Goal: Information Seeking & Learning: Compare options

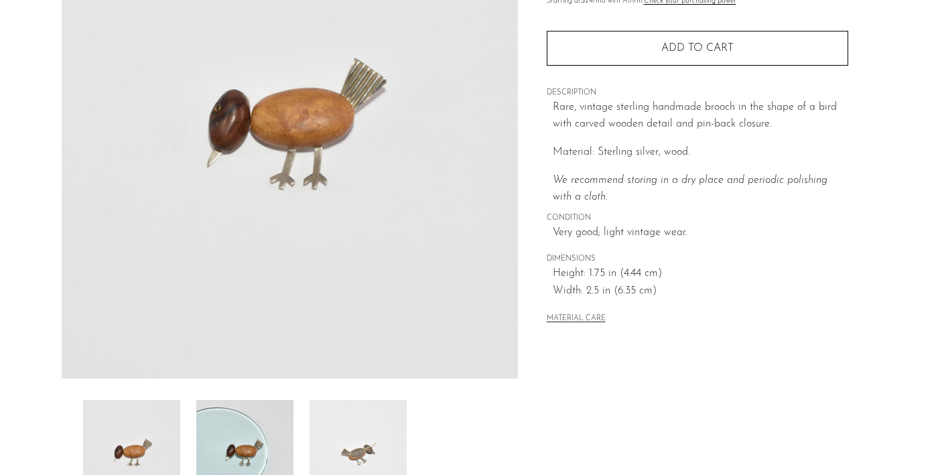
scroll to position [179, 0]
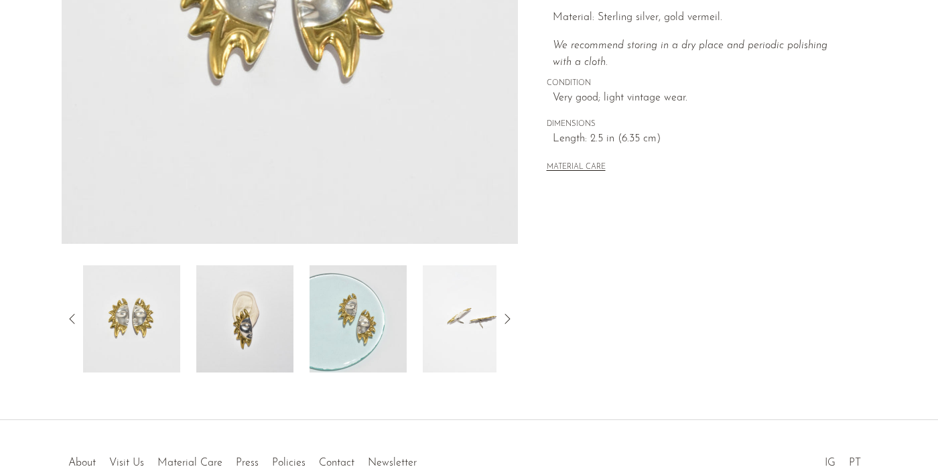
scroll to position [323, 0]
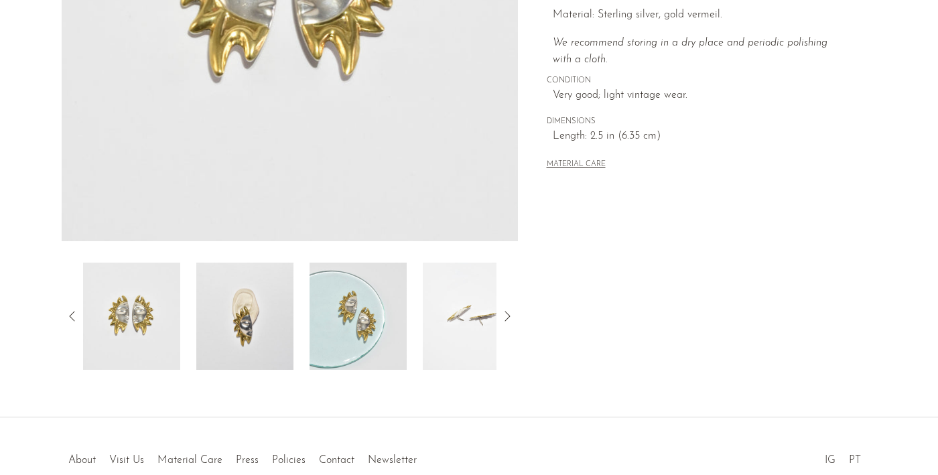
click at [252, 328] on img at bounding box center [244, 316] width 97 height 107
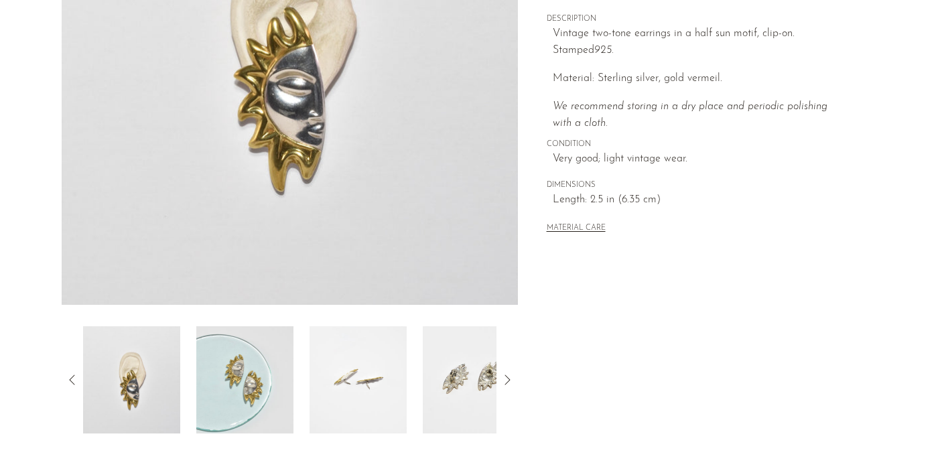
scroll to position [293, 0]
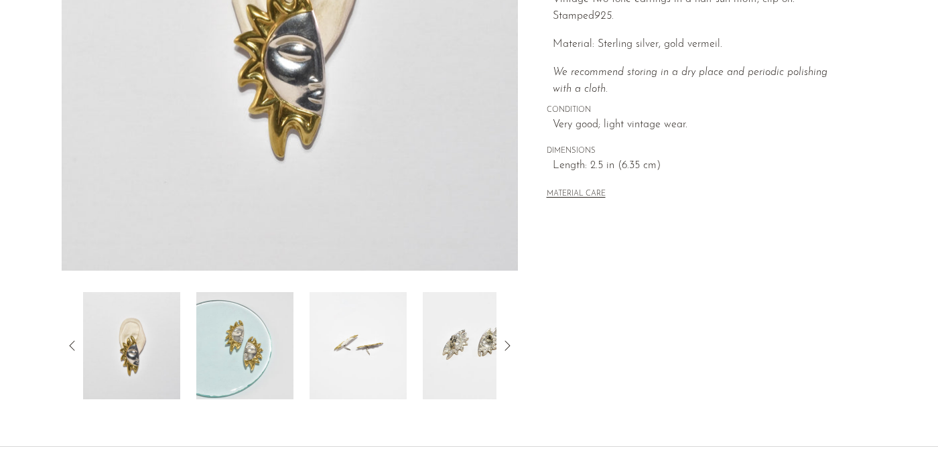
click at [370, 353] on img at bounding box center [357, 345] width 97 height 107
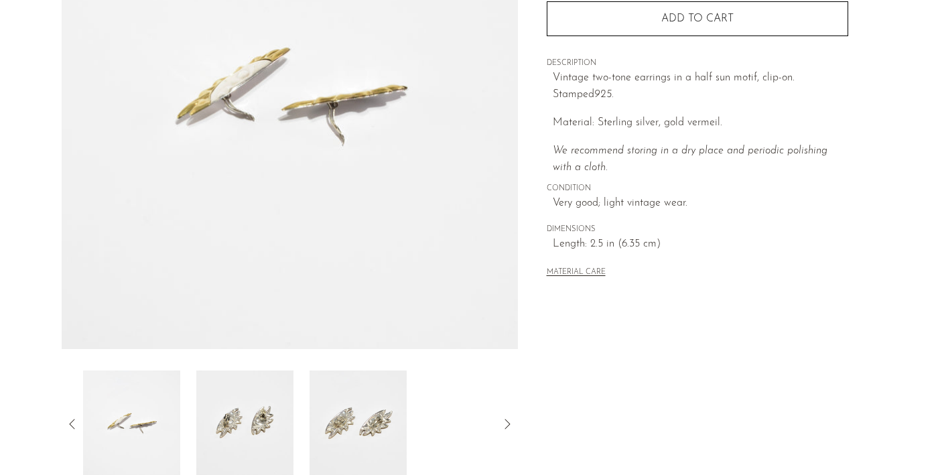
scroll to position [220, 0]
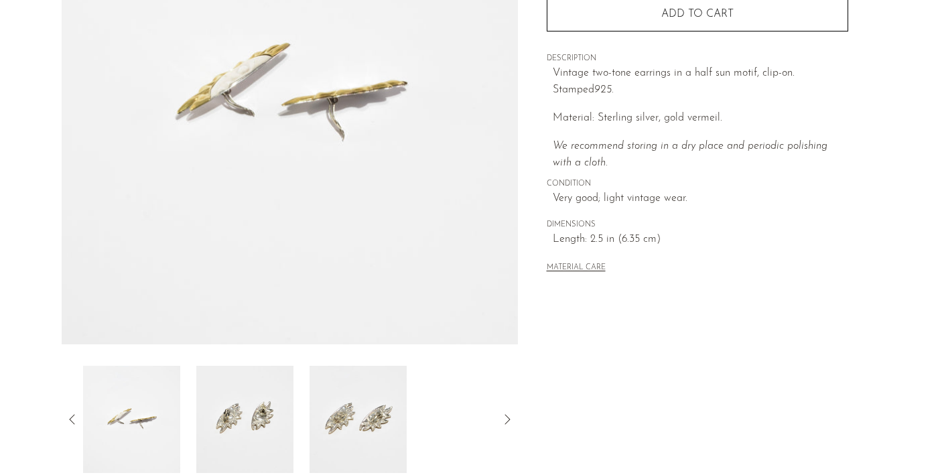
click at [356, 431] on img at bounding box center [357, 419] width 97 height 107
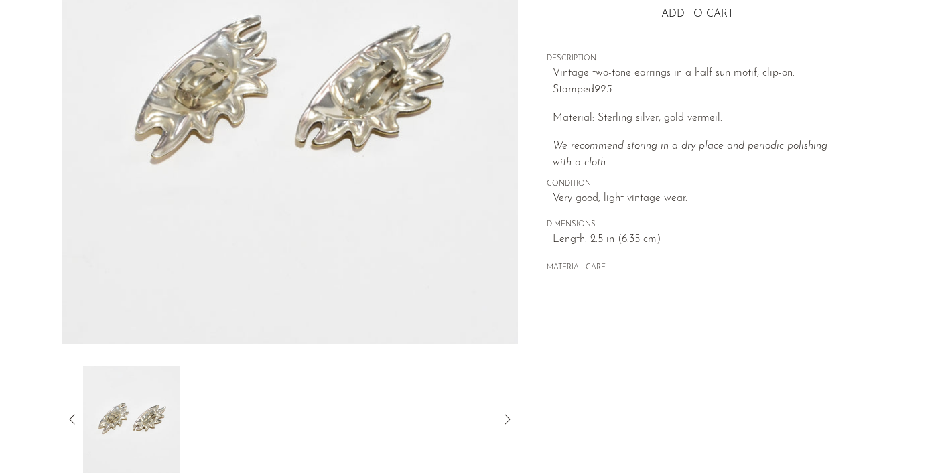
click at [71, 415] on icon at bounding box center [72, 419] width 16 height 16
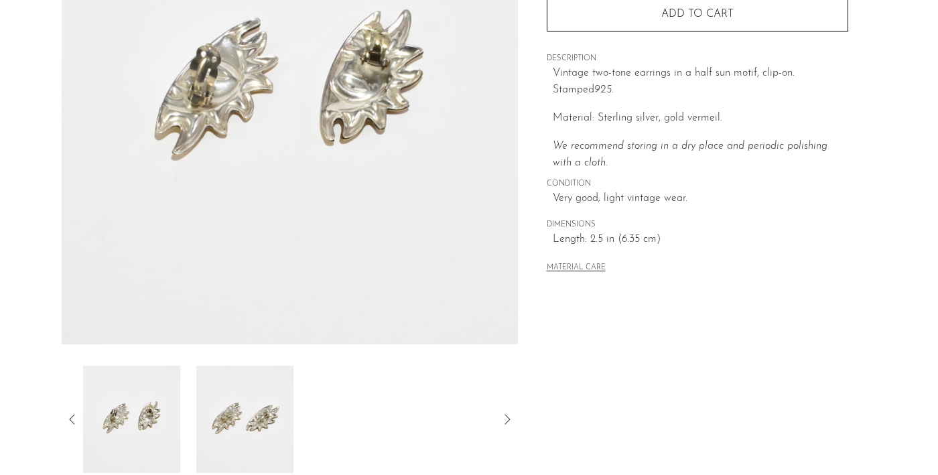
click at [144, 416] on img at bounding box center [131, 419] width 97 height 107
click at [277, 412] on img at bounding box center [244, 419] width 97 height 107
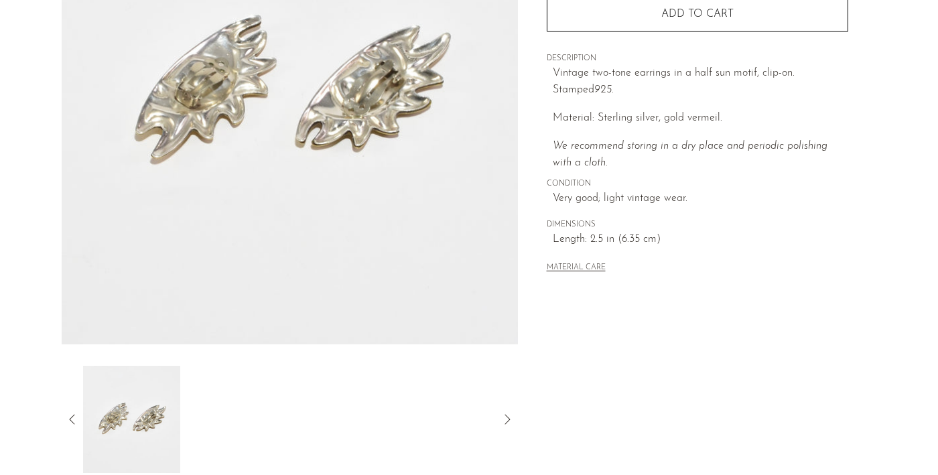
click at [70, 423] on icon at bounding box center [72, 419] width 16 height 16
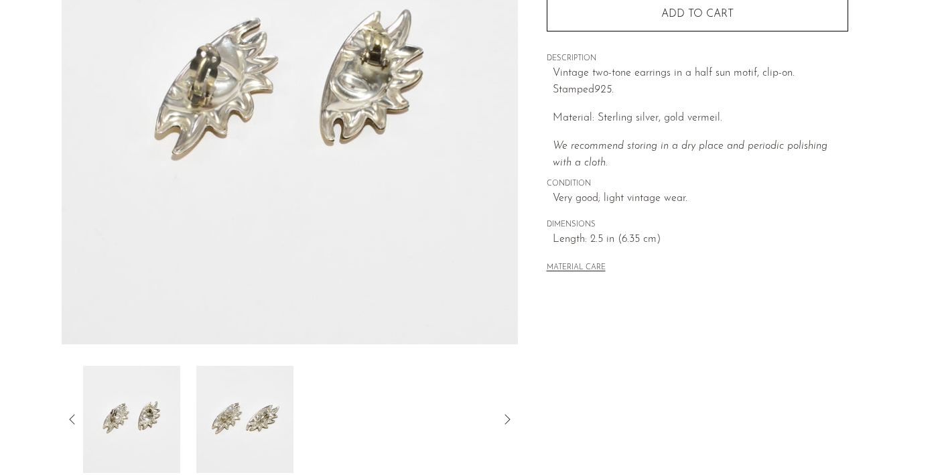
click at [70, 423] on icon at bounding box center [72, 419] width 16 height 16
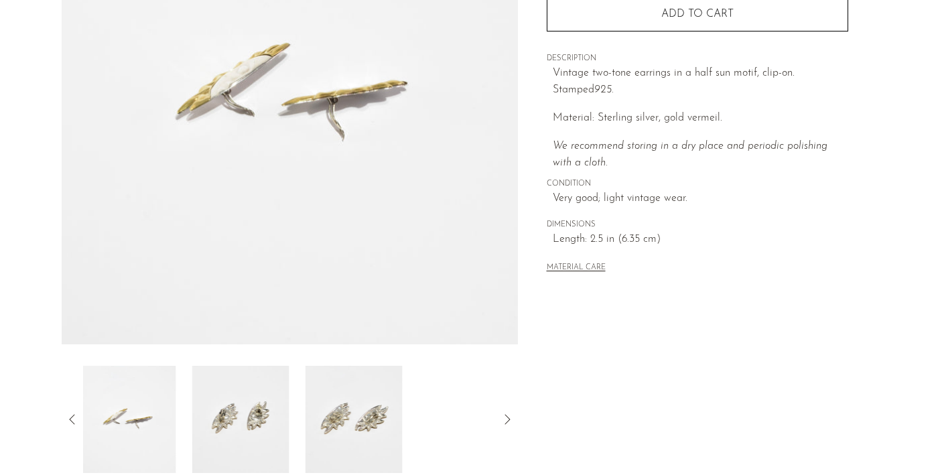
click at [70, 423] on icon at bounding box center [72, 419] width 16 height 16
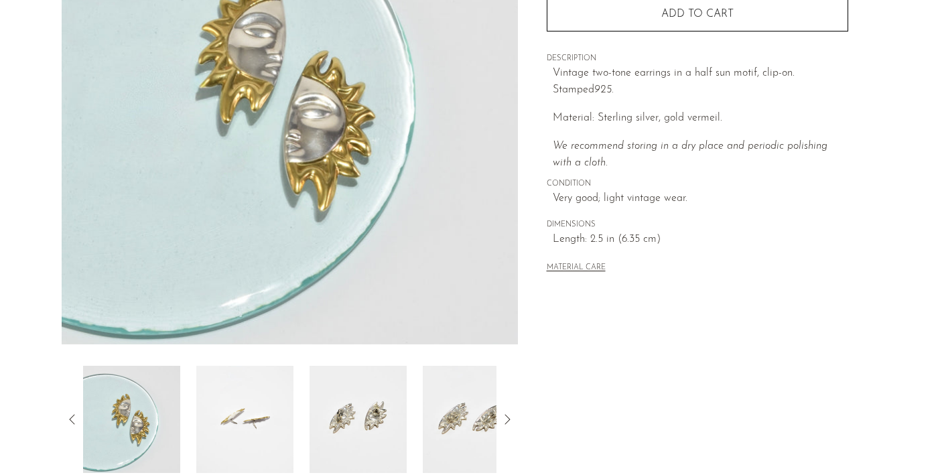
click at [131, 423] on img at bounding box center [131, 419] width 97 height 107
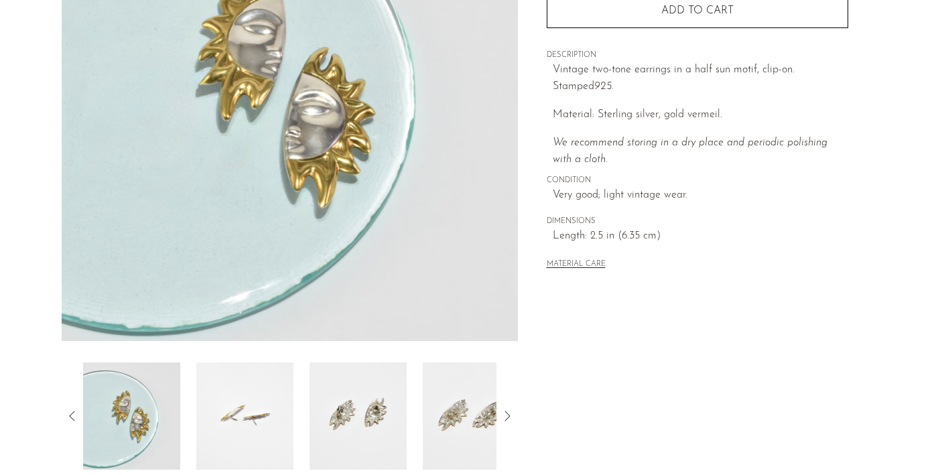
scroll to position [231, 0]
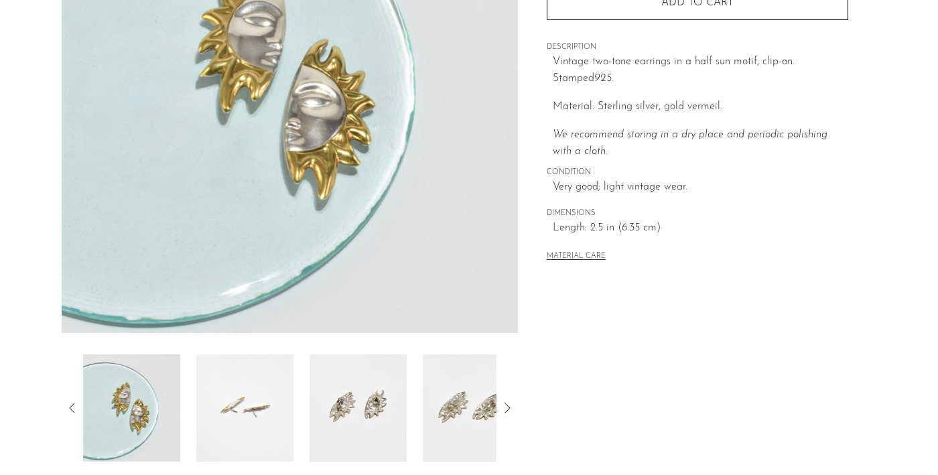
click at [69, 409] on icon at bounding box center [72, 408] width 16 height 16
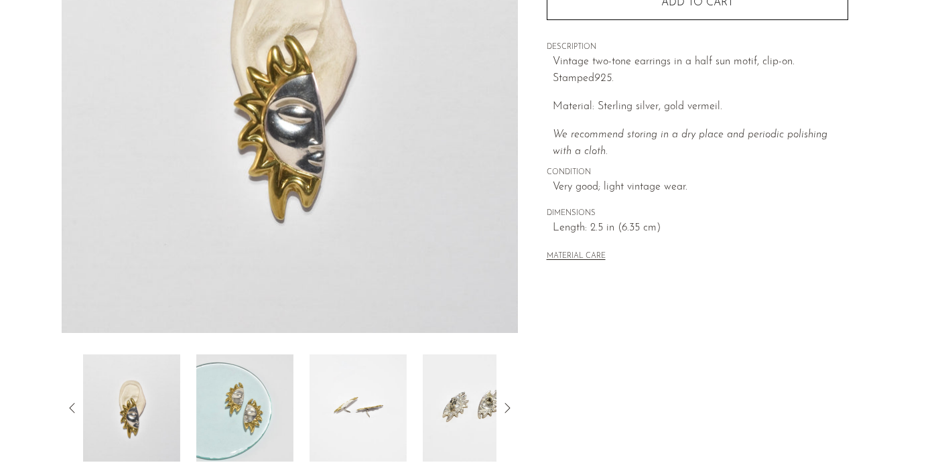
click at [131, 392] on img at bounding box center [131, 407] width 97 height 107
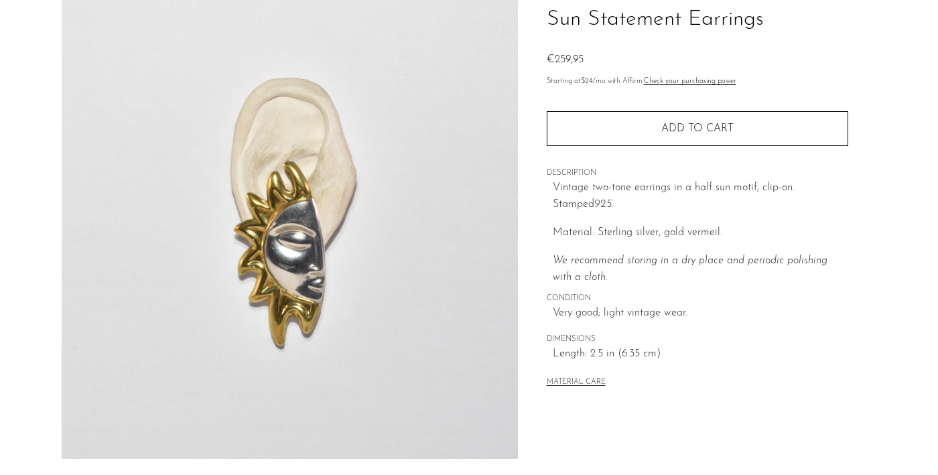
scroll to position [0, 0]
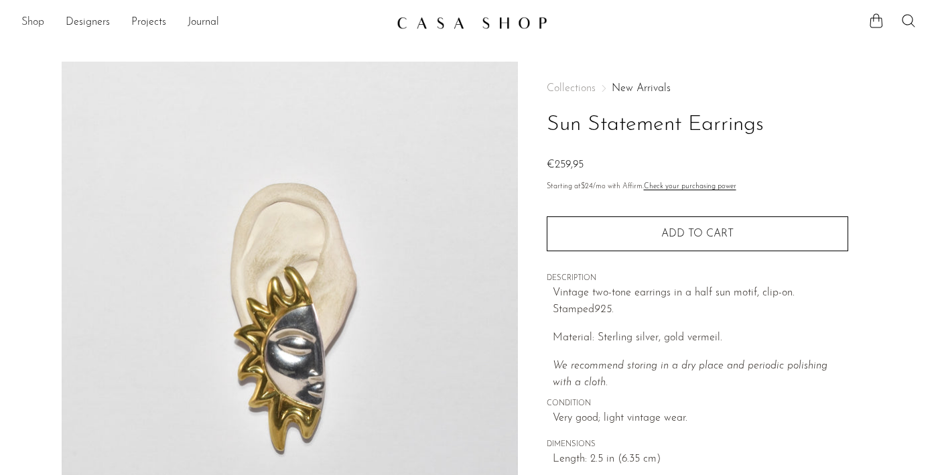
click at [37, 22] on link "Shop" at bounding box center [32, 22] width 23 height 17
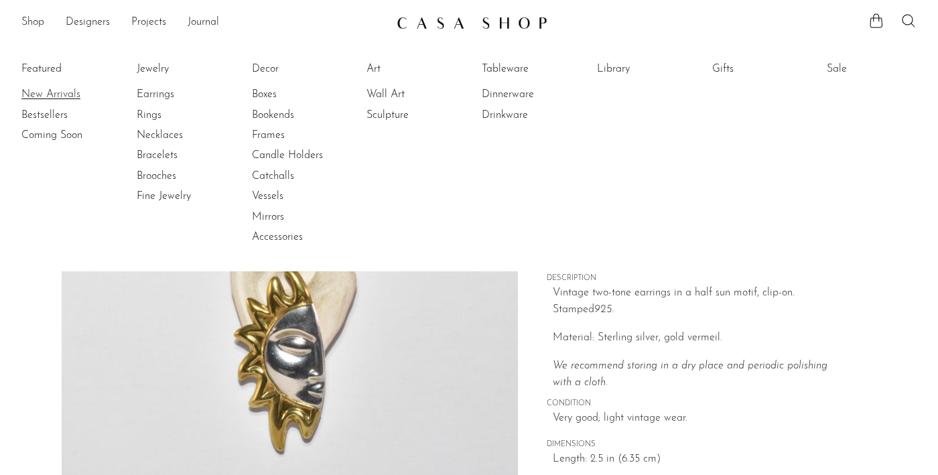
click at [48, 96] on link "New Arrivals" at bounding box center [71, 94] width 100 height 15
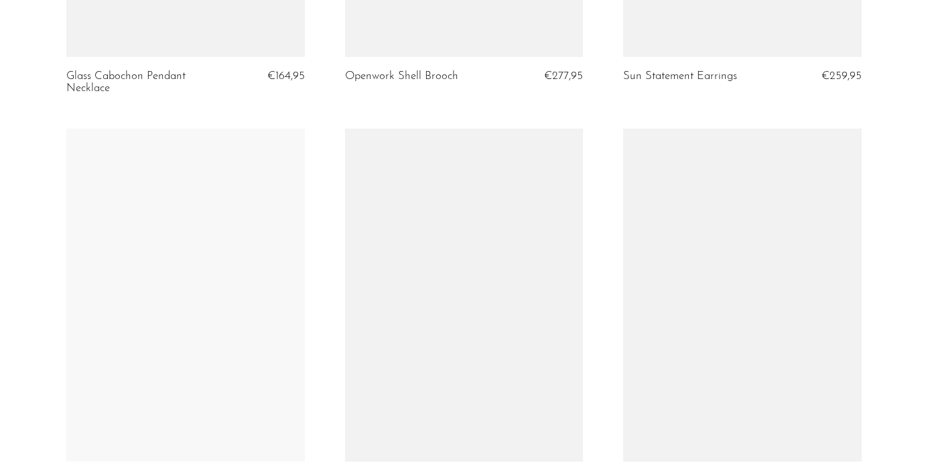
scroll to position [1184, 0]
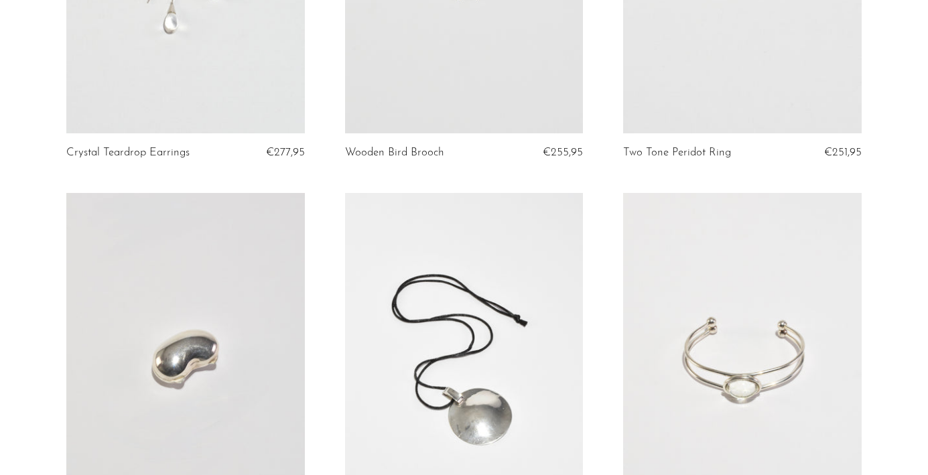
scroll to position [0, 0]
